Goal: Check status: Check status

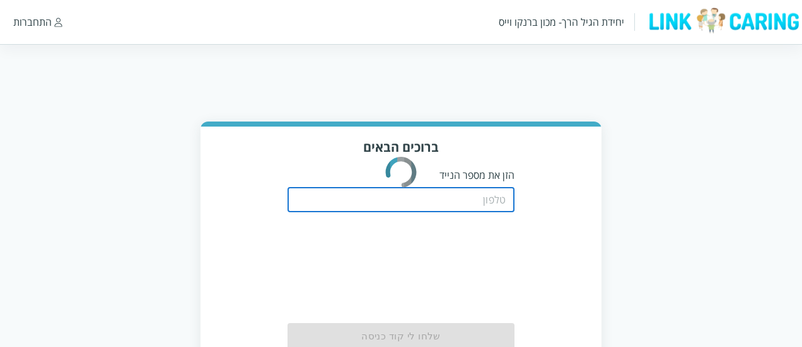
click at [504, 197] on input "tel" at bounding box center [401, 199] width 227 height 25
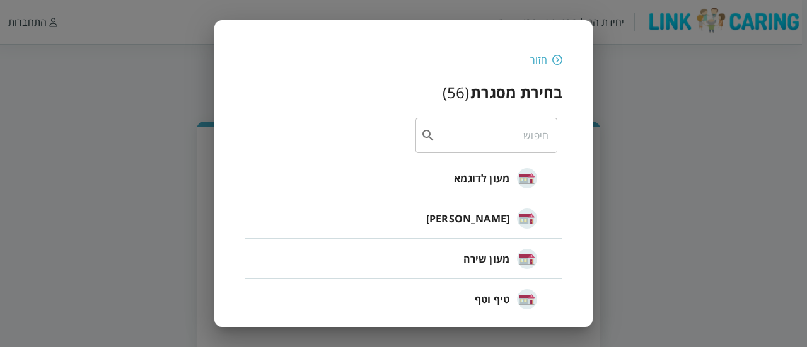
click at [561, 59] on img at bounding box center [557, 59] width 10 height 11
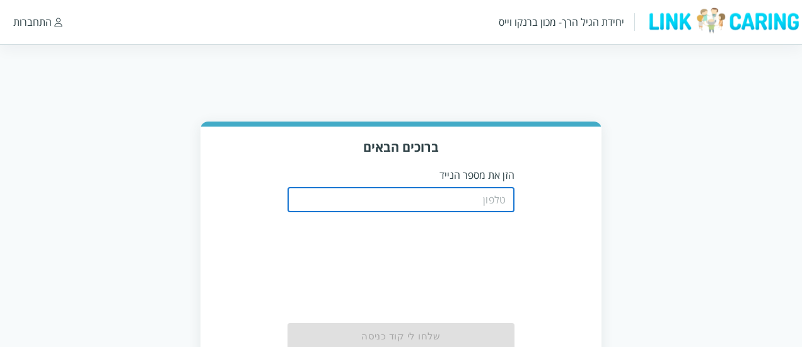
click at [479, 199] on input "tel" at bounding box center [401, 199] width 227 height 25
type input "0508805134"
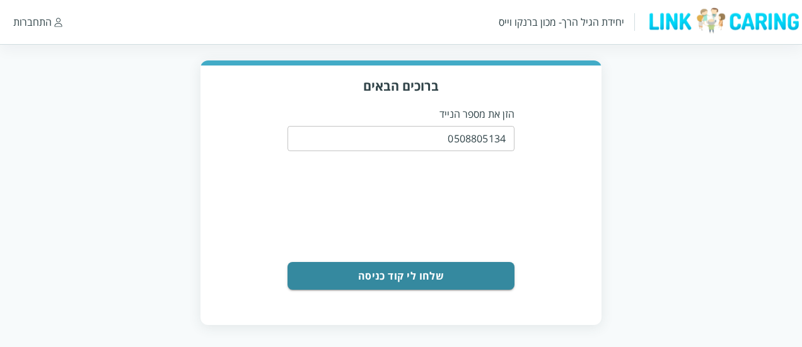
scroll to position [64, 0]
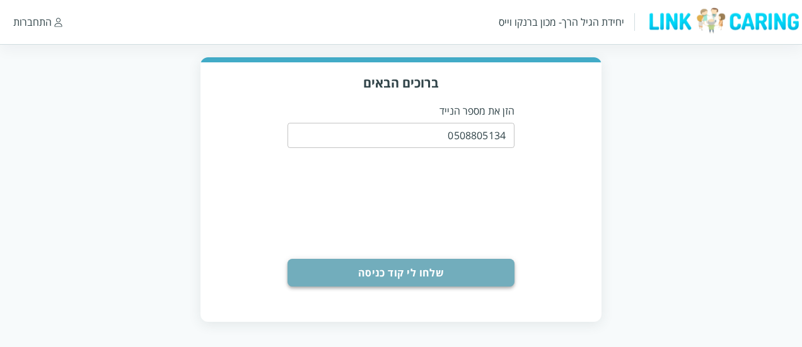
click at [449, 265] on button "שלחו לי קוד כניסה" at bounding box center [401, 273] width 227 height 28
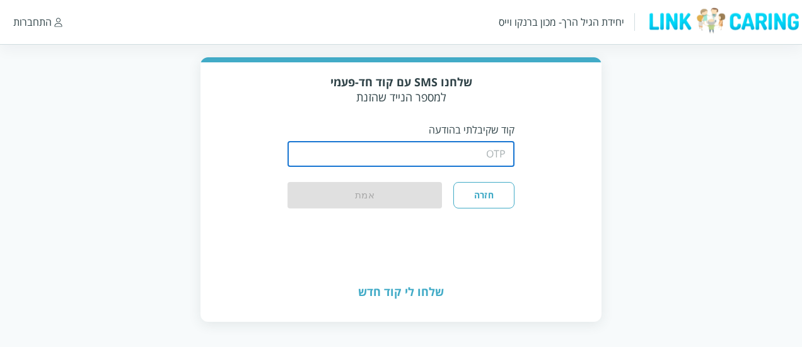
click at [472, 154] on input "string" at bounding box center [401, 154] width 227 height 25
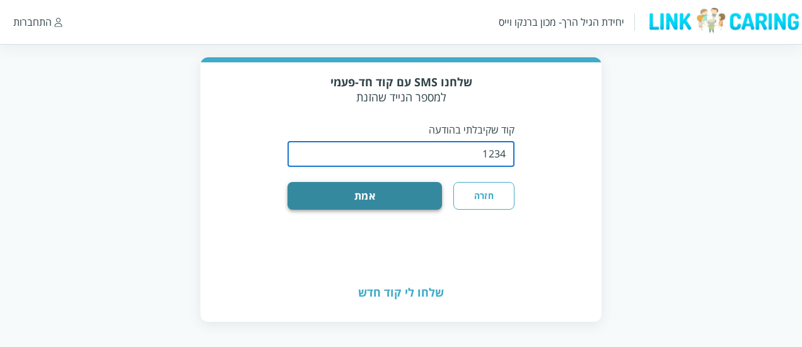
type input "1234"
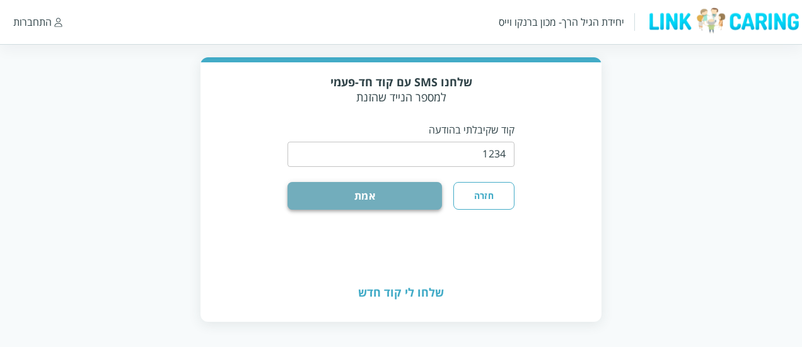
click at [410, 192] on button "אמת" at bounding box center [365, 196] width 154 height 28
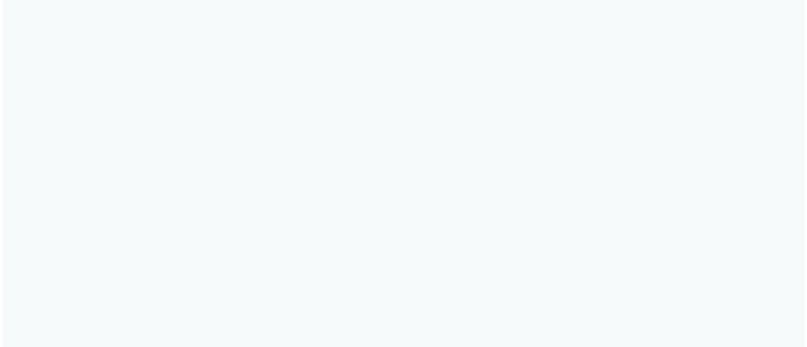
scroll to position [0, 0]
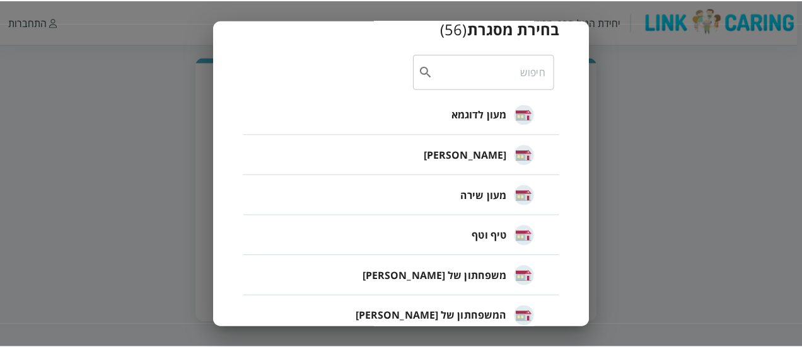
scroll to position [62, 0]
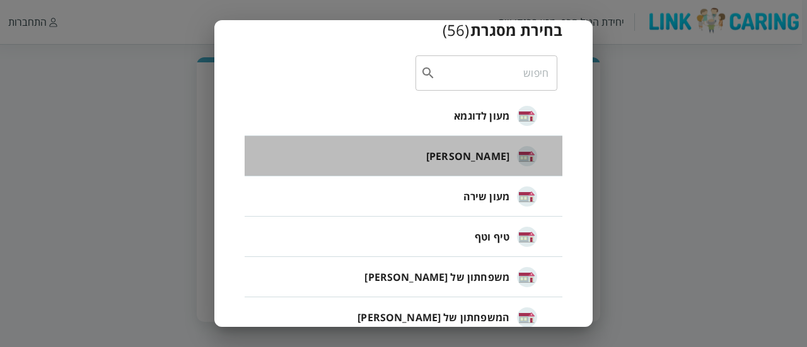
click at [501, 165] on div "[PERSON_NAME]" at bounding box center [481, 157] width 111 height 32
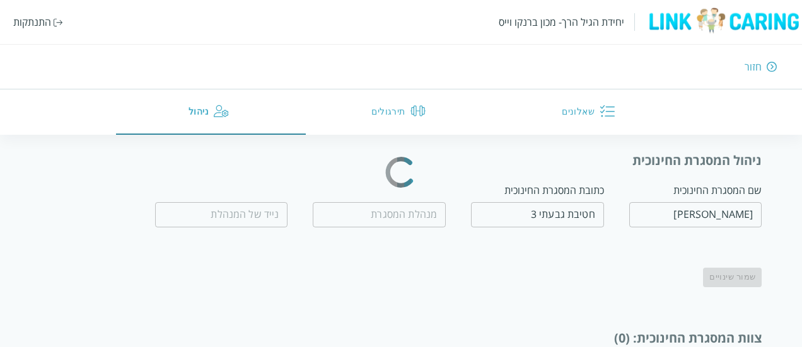
scroll to position [1, 0]
type input "חיה אבייב"
type input "0509560658"
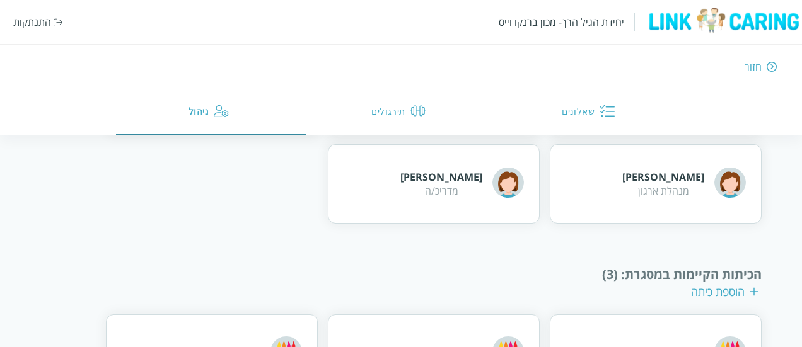
scroll to position [754, 0]
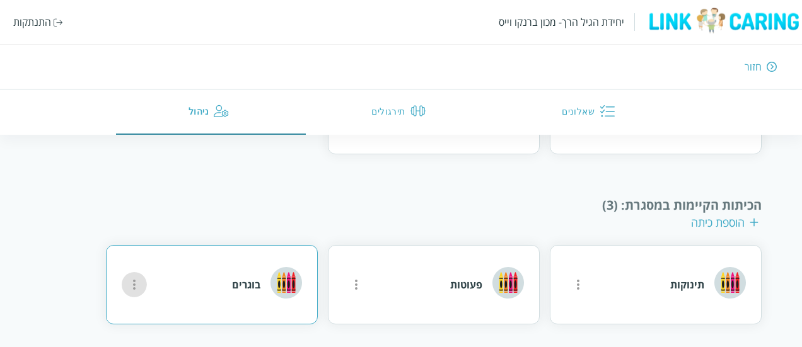
click at [566, 283] on button "more" at bounding box center [578, 284] width 25 height 25
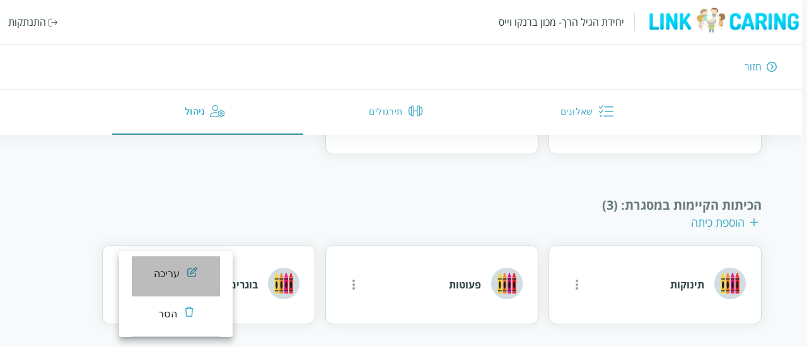
click at [150, 276] on li "עריכה" at bounding box center [176, 277] width 88 height 40
type input "בוגרים"
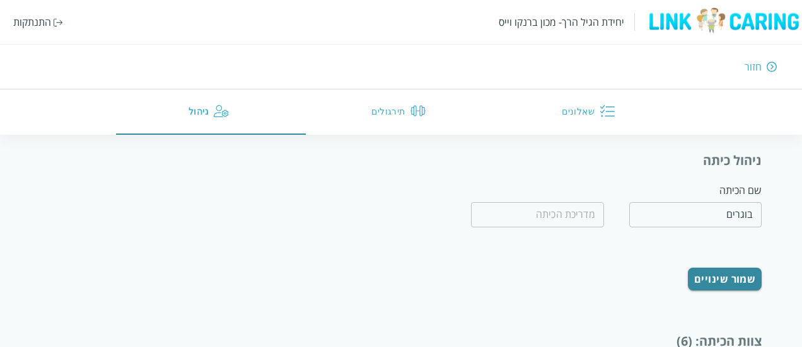
click at [758, 66] on div "חזור" at bounding box center [753, 67] width 17 height 14
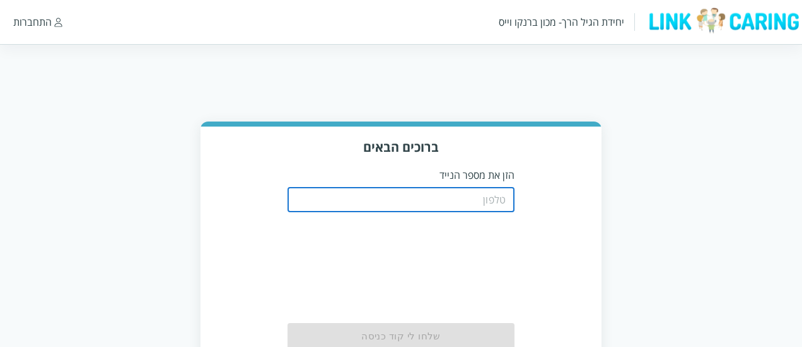
click at [467, 194] on input "tel" at bounding box center [401, 199] width 227 height 25
type input "0508805134"
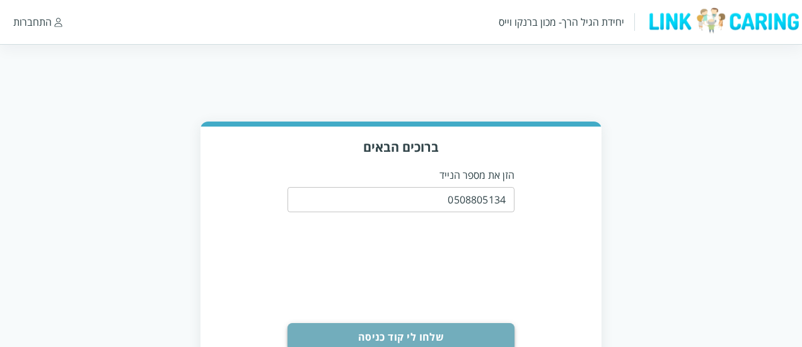
click at [410, 330] on button "שלחו לי קוד כניסה" at bounding box center [401, 337] width 227 height 28
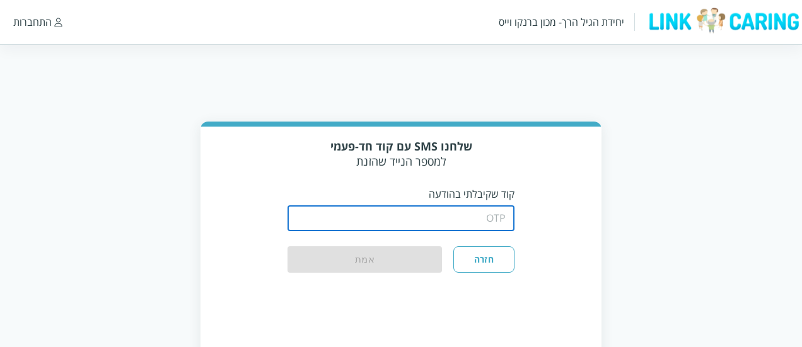
click at [460, 219] on input "string" at bounding box center [401, 218] width 227 height 25
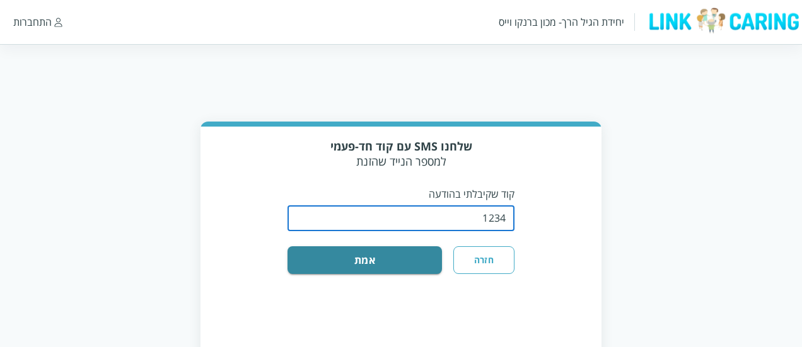
type input "1234"
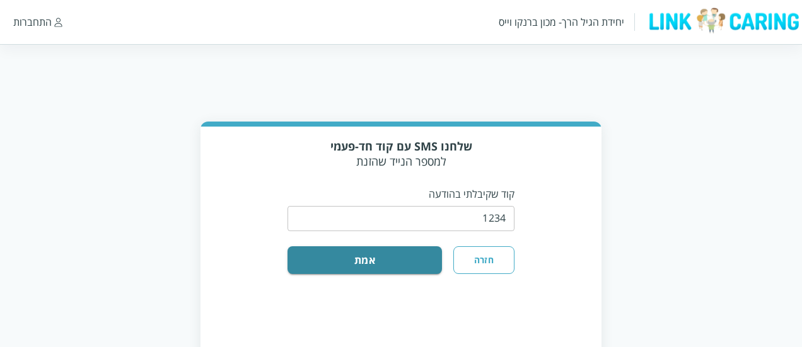
click at [368, 275] on div "שלחנו SMS עם קוד חד-פעמי למספר הנייד שהזנת קוד שקיבלתי בהודעה ​ חזרה אמת" at bounding box center [401, 227] width 401 height 201
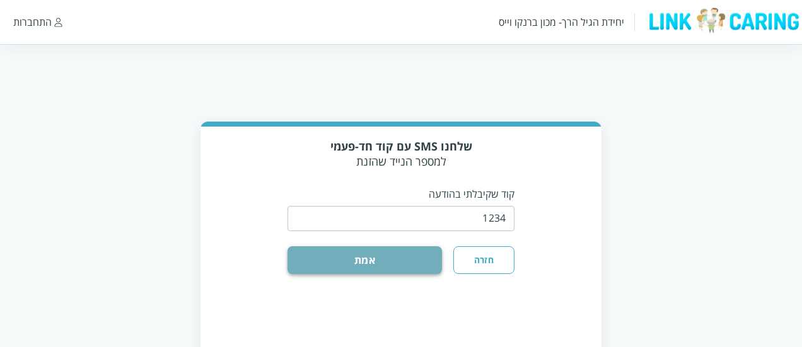
click at [381, 262] on button "אמת" at bounding box center [365, 261] width 154 height 28
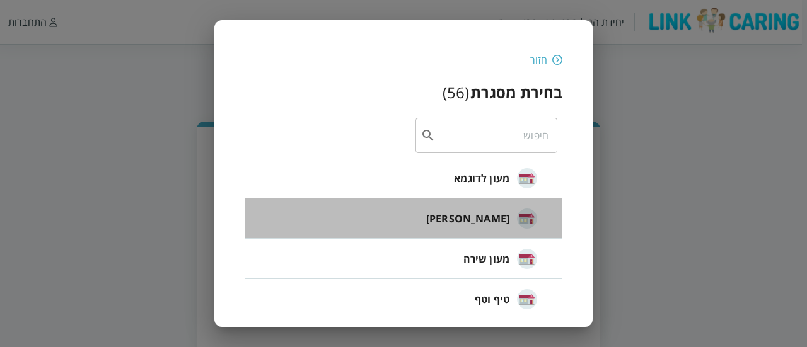
click at [475, 211] on span "[PERSON_NAME]" at bounding box center [467, 218] width 83 height 15
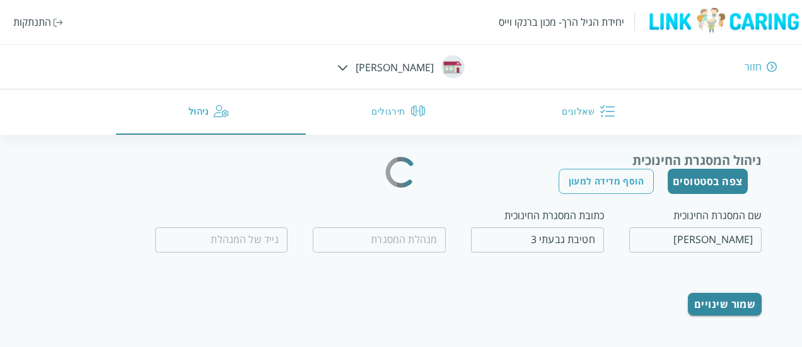
click at [736, 185] on button "צפה בסטטוסים" at bounding box center [708, 181] width 80 height 25
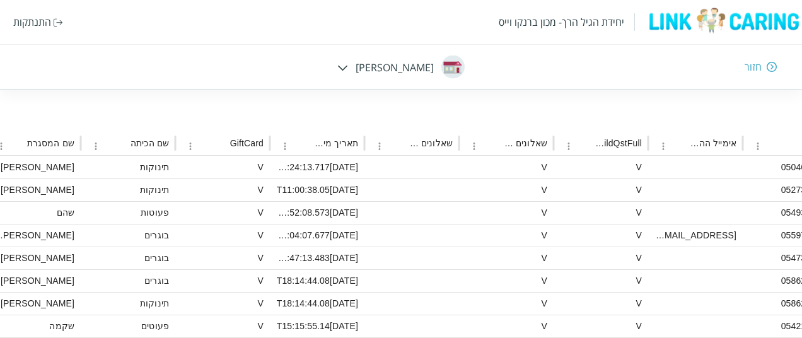
scroll to position [185, -842]
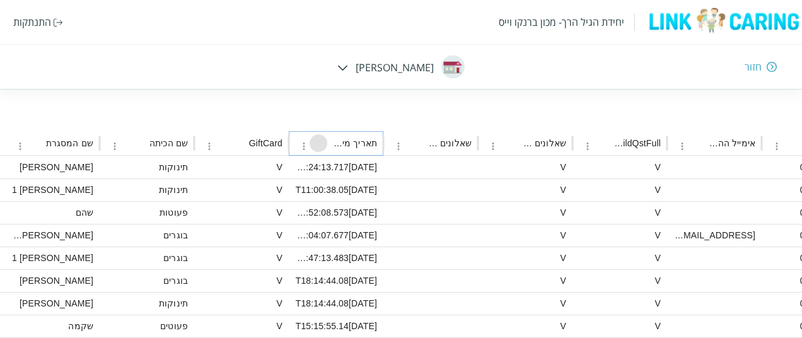
click at [322, 144] on icon "Sort" at bounding box center [318, 142] width 11 height 11
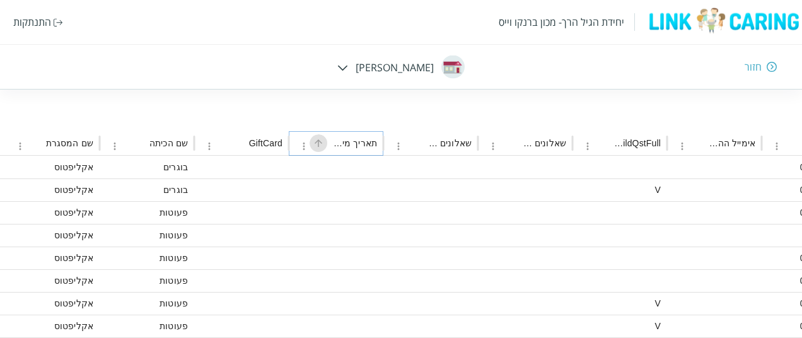
click at [322, 144] on icon "Sort" at bounding box center [318, 142] width 11 height 11
